Goal: Check status: Check status

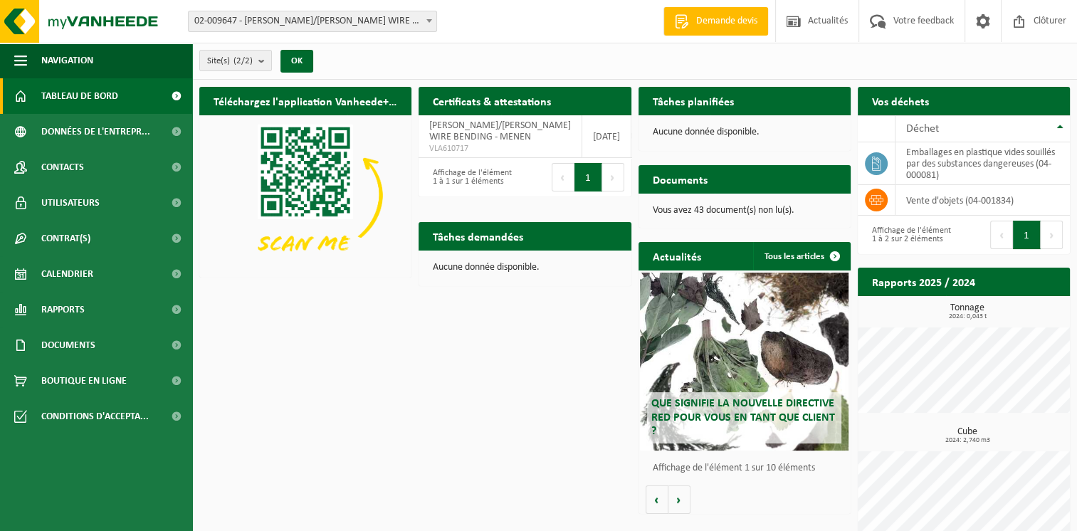
click at [279, 24] on span "02-009647 - [PERSON_NAME]/[PERSON_NAME] WIRE BENDING - MENEN" at bounding box center [313, 21] width 248 height 20
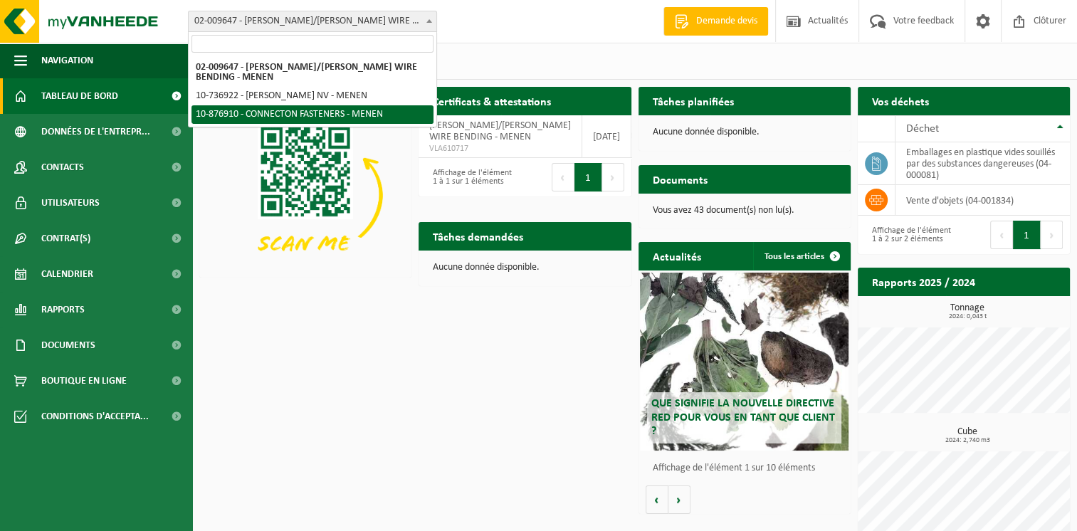
select select "107749"
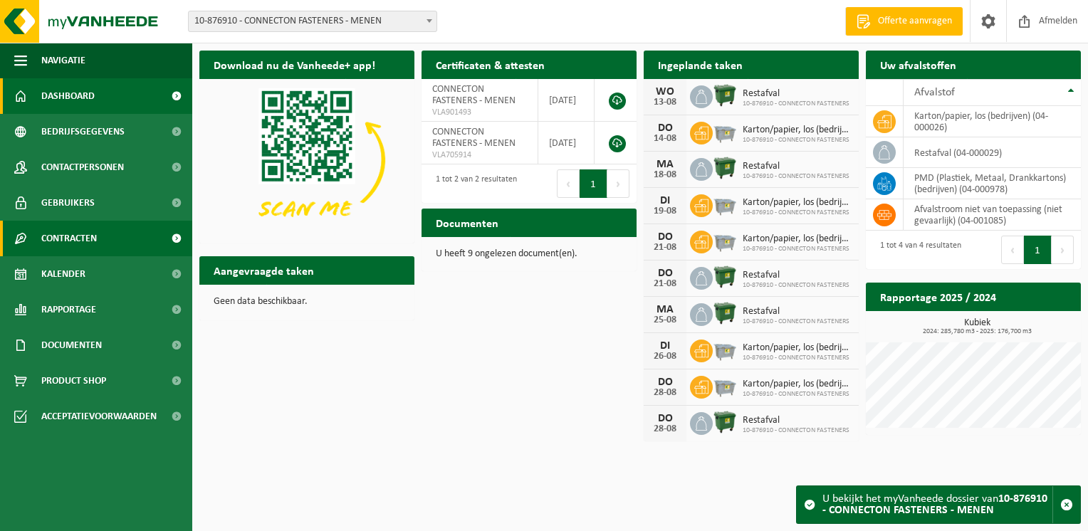
click at [94, 235] on span "Contracten" at bounding box center [69, 239] width 56 height 36
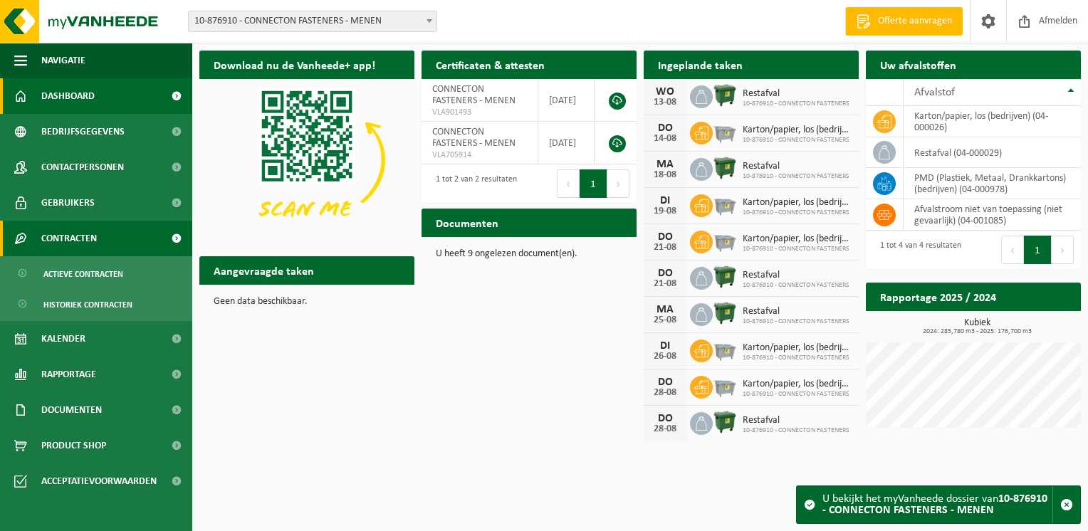
click at [91, 243] on span "Contracten" at bounding box center [69, 239] width 56 height 36
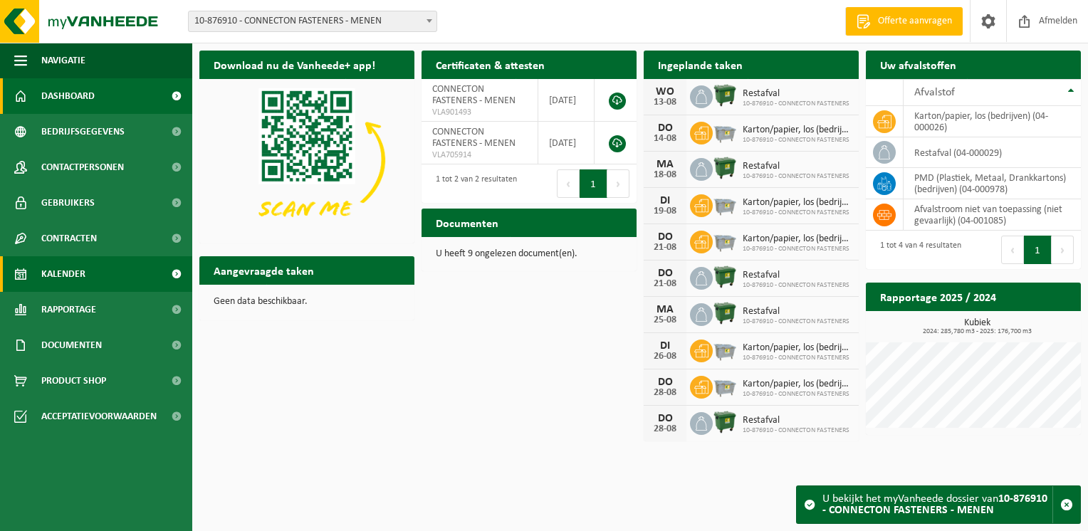
click at [90, 276] on link "Kalender" at bounding box center [96, 274] width 192 height 36
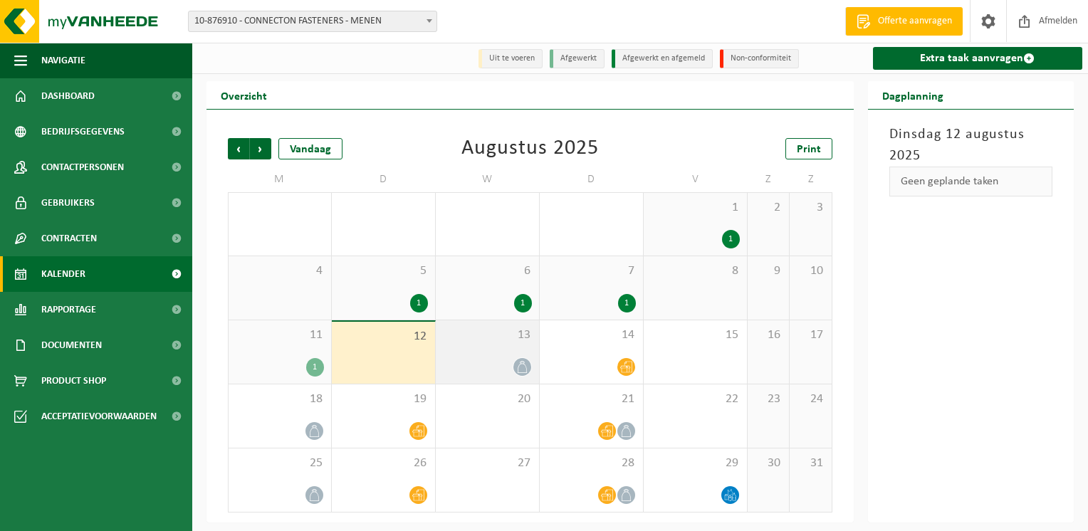
click at [516, 339] on span "13" at bounding box center [487, 335] width 89 height 16
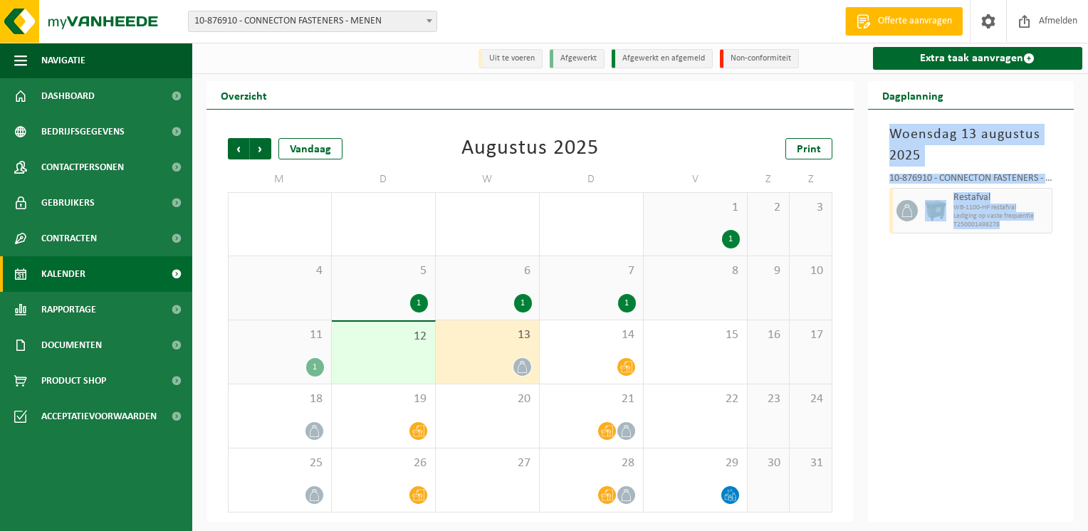
drag, startPoint x: 1003, startPoint y: 226, endPoint x: 886, endPoint y: 130, distance: 152.2
click at [886, 130] on div "Woensdag 13 augustus 2025 10-876910 - CONNECTON FASTENERS - MENEN Restafval WB-…" at bounding box center [971, 316] width 206 height 413
drag, startPoint x: 886, startPoint y: 130, endPoint x: 904, endPoint y: 138, distance: 20.4
copy div "Woensdag 13 augustus 2025 10-876910 - CONNECTON FASTENERS - MENEN Restafval WB-…"
